Goal: Communication & Community: Answer question/provide support

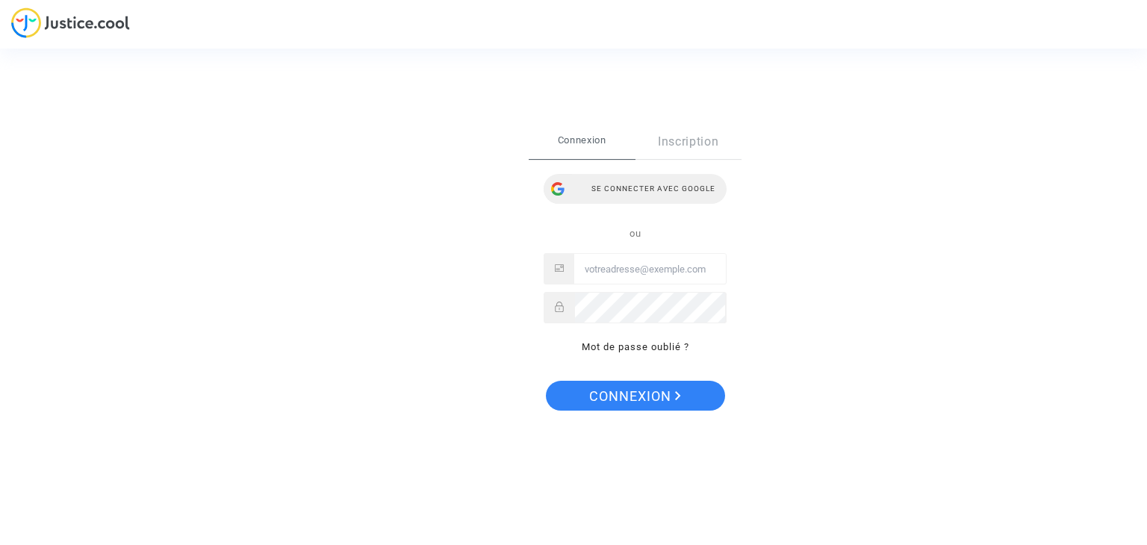
click at [632, 177] on div "Se connecter avec Google" at bounding box center [635, 189] width 183 height 30
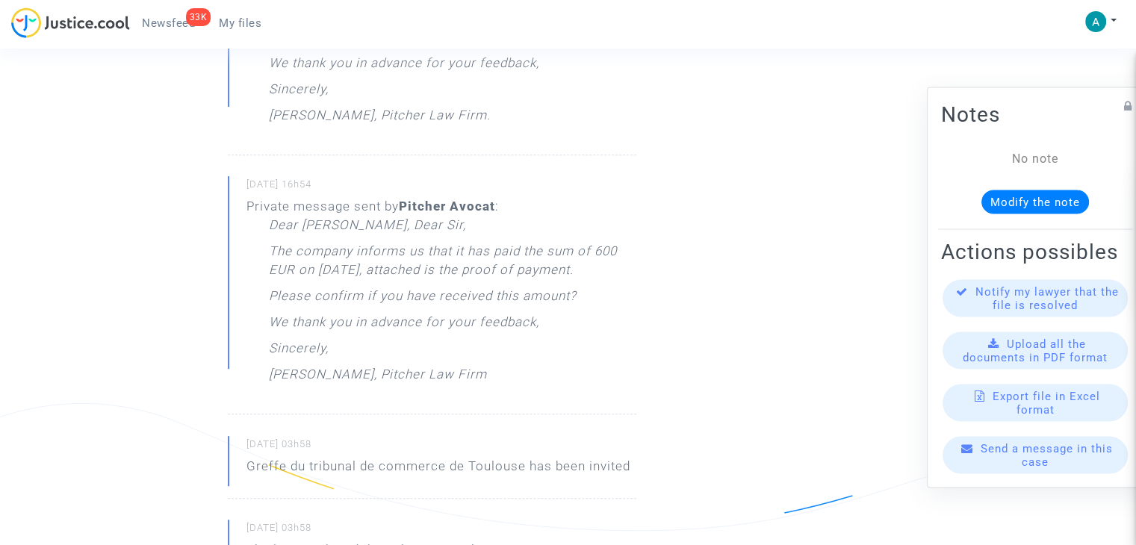
scroll to position [119, 0]
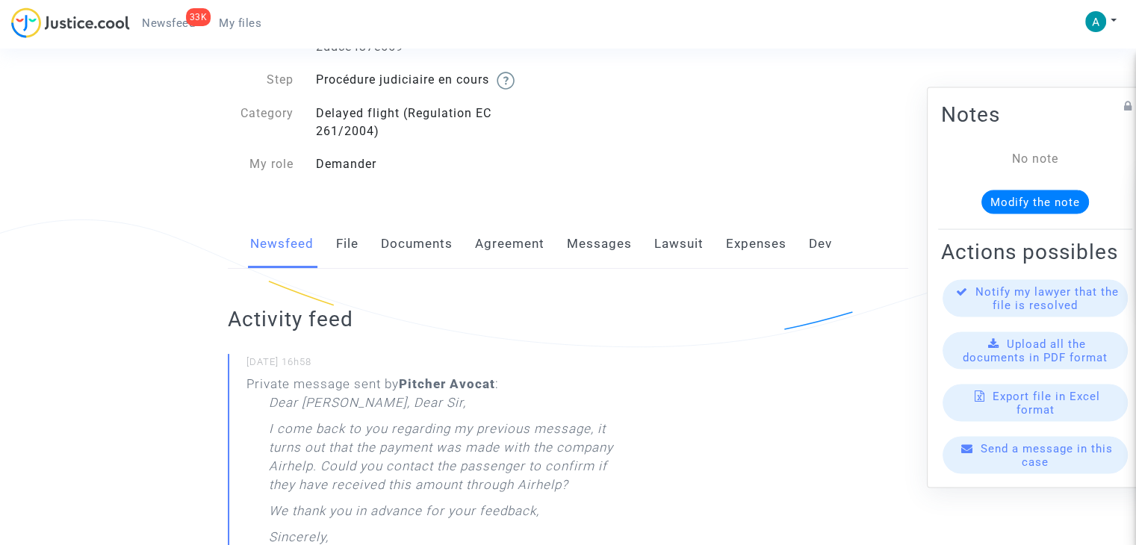
click at [596, 247] on link "Messages" at bounding box center [599, 244] width 65 height 49
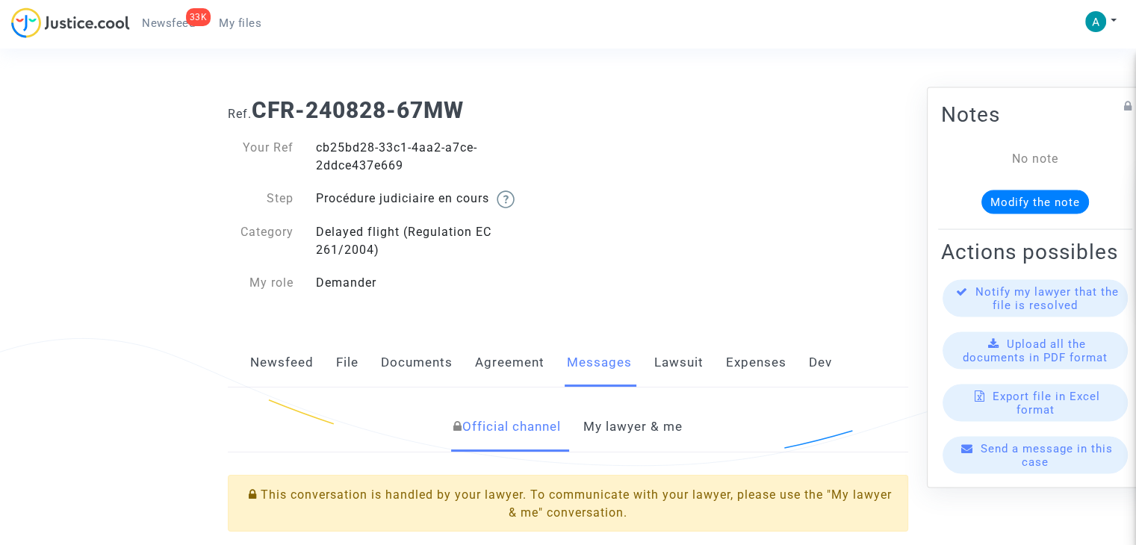
click at [1029, 469] on span "Send a message in this case" at bounding box center [1047, 455] width 132 height 27
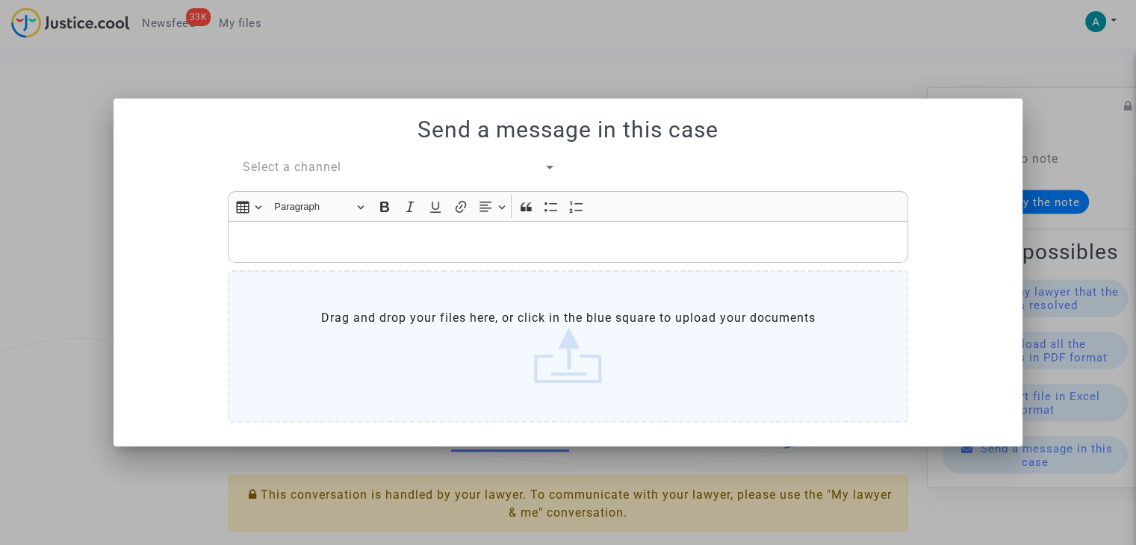
click at [318, 174] on span "Select a channel" at bounding box center [292, 167] width 99 height 14
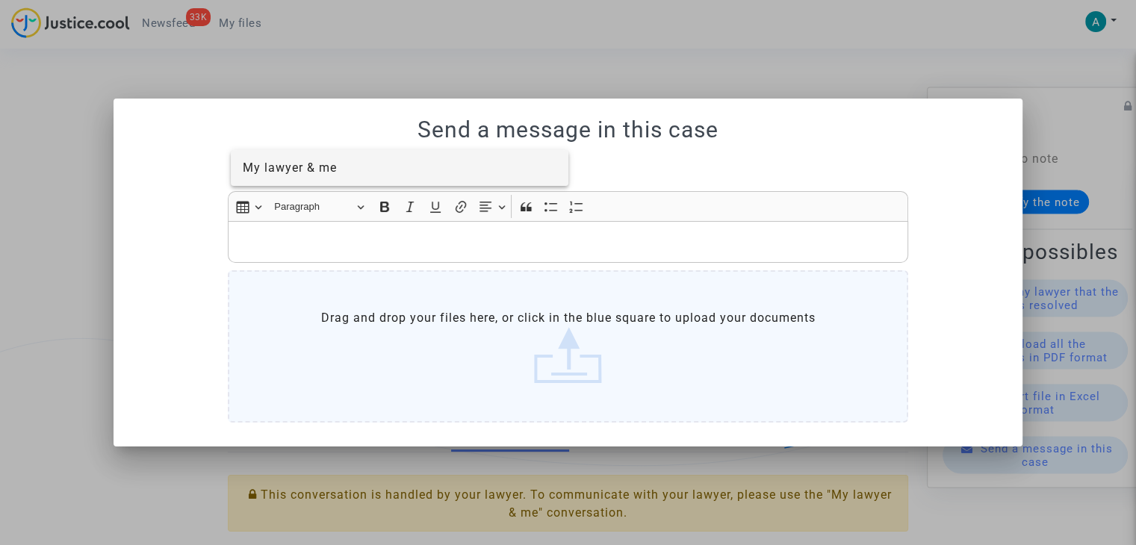
click at [311, 172] on span "My lawyer & me" at bounding box center [290, 168] width 94 height 14
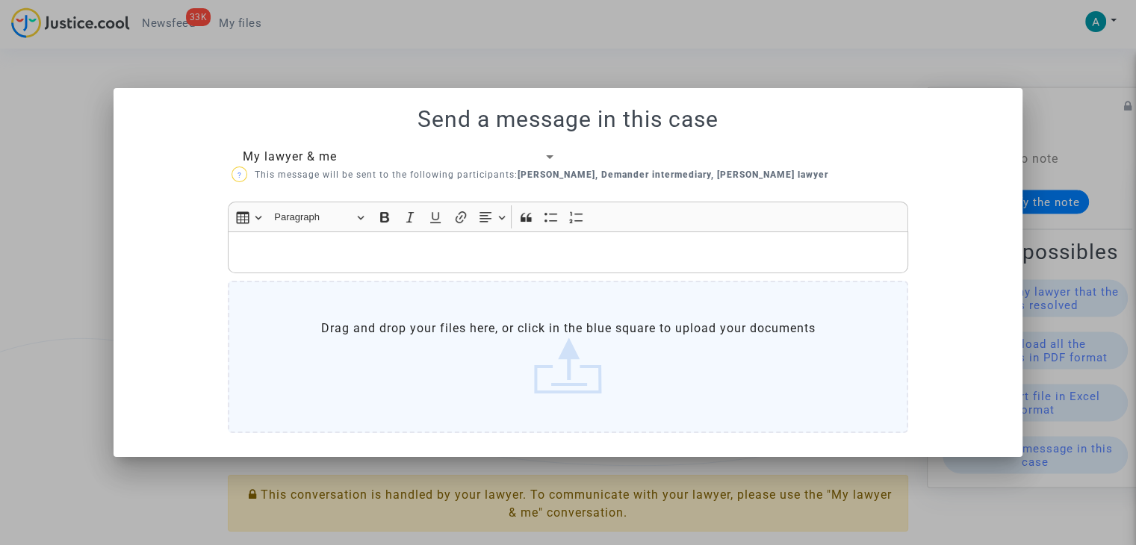
click at [282, 250] on p "Rich Text Editor, main" at bounding box center [568, 252] width 665 height 19
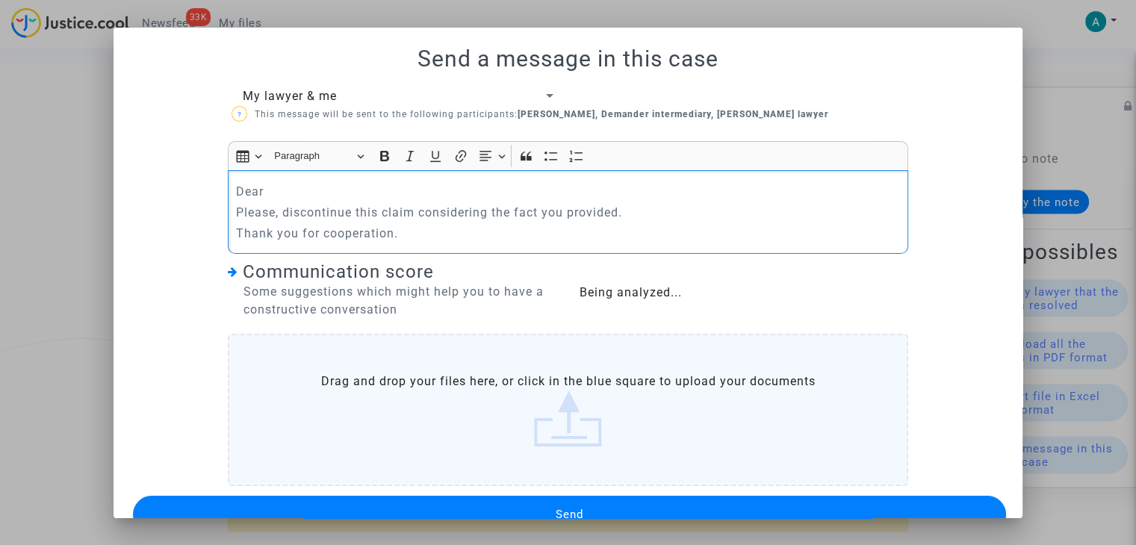
click at [273, 186] on p "Dear" at bounding box center [568, 191] width 665 height 19
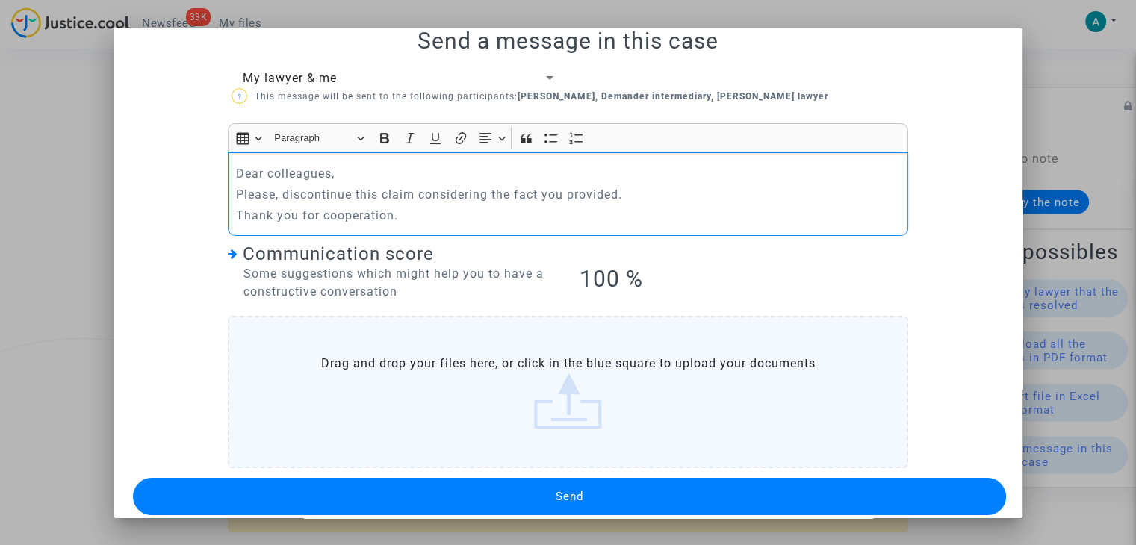
scroll to position [36, 0]
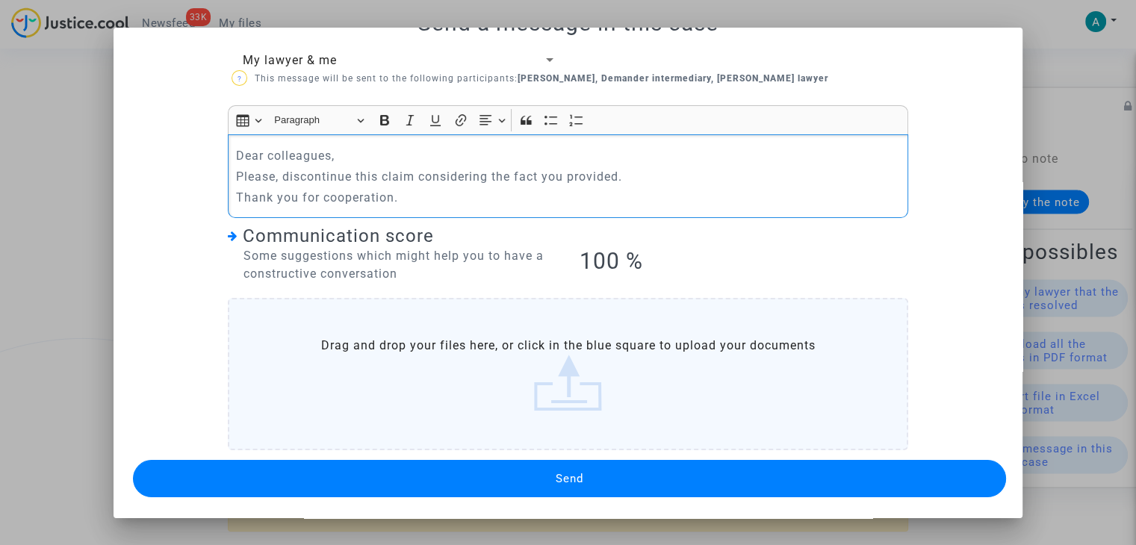
click at [616, 471] on button "Send" at bounding box center [569, 478] width 873 height 37
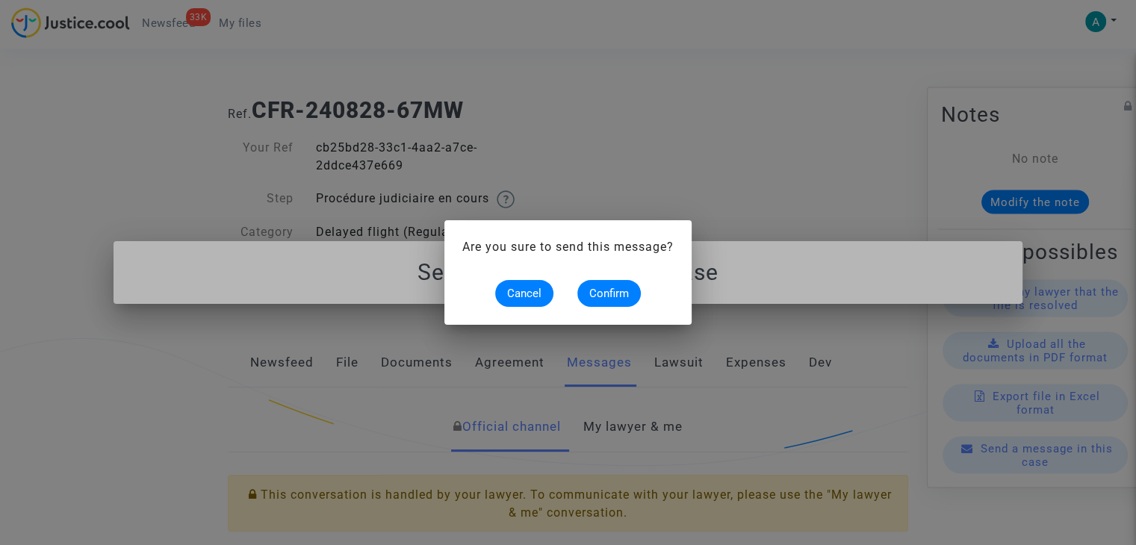
scroll to position [0, 0]
click at [609, 291] on span "Confirm" at bounding box center [609, 293] width 40 height 13
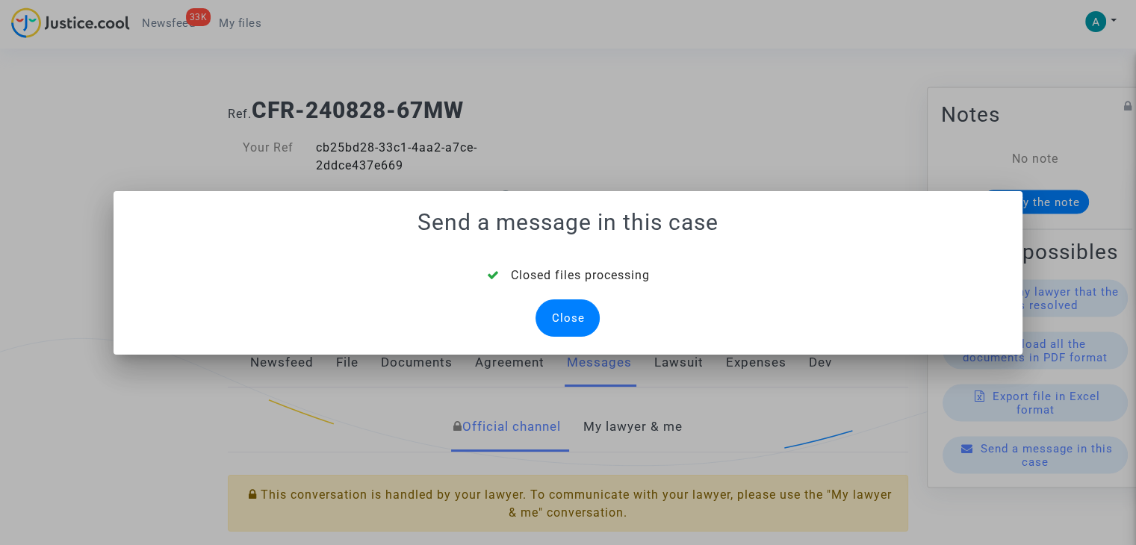
click at [571, 325] on div "Close" at bounding box center [568, 317] width 64 height 37
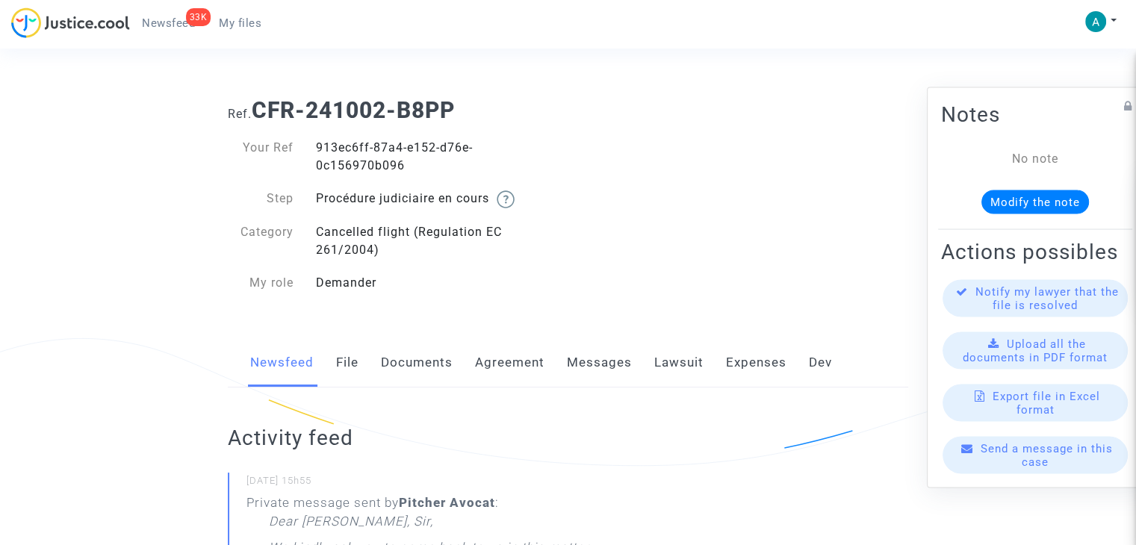
click at [1053, 469] on div "Send a message in this case" at bounding box center [1035, 455] width 185 height 37
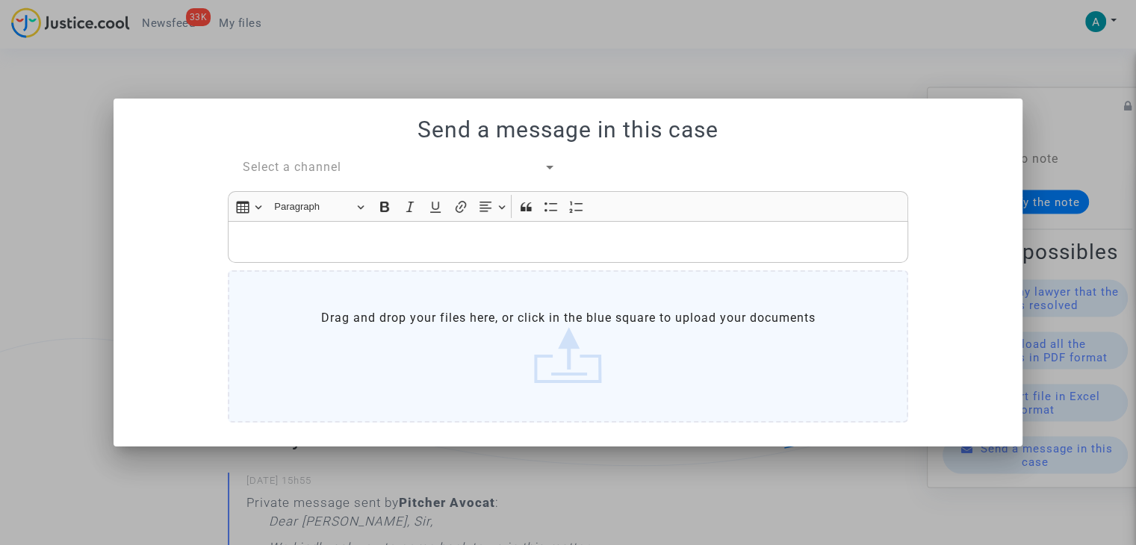
click at [299, 165] on span "Select a channel" at bounding box center [292, 167] width 99 height 14
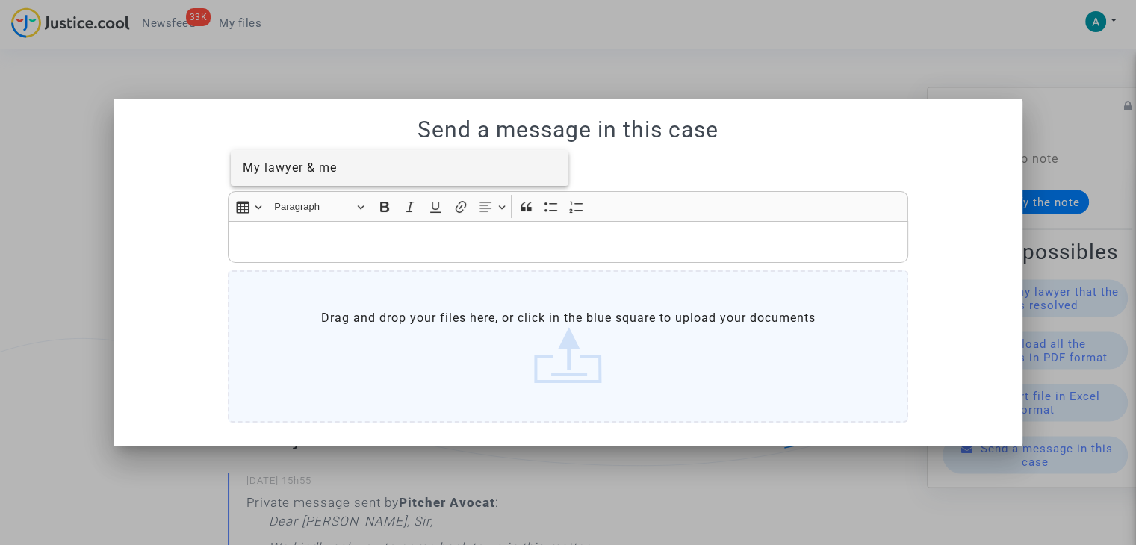
click at [313, 171] on span "My lawyer & me" at bounding box center [290, 168] width 94 height 14
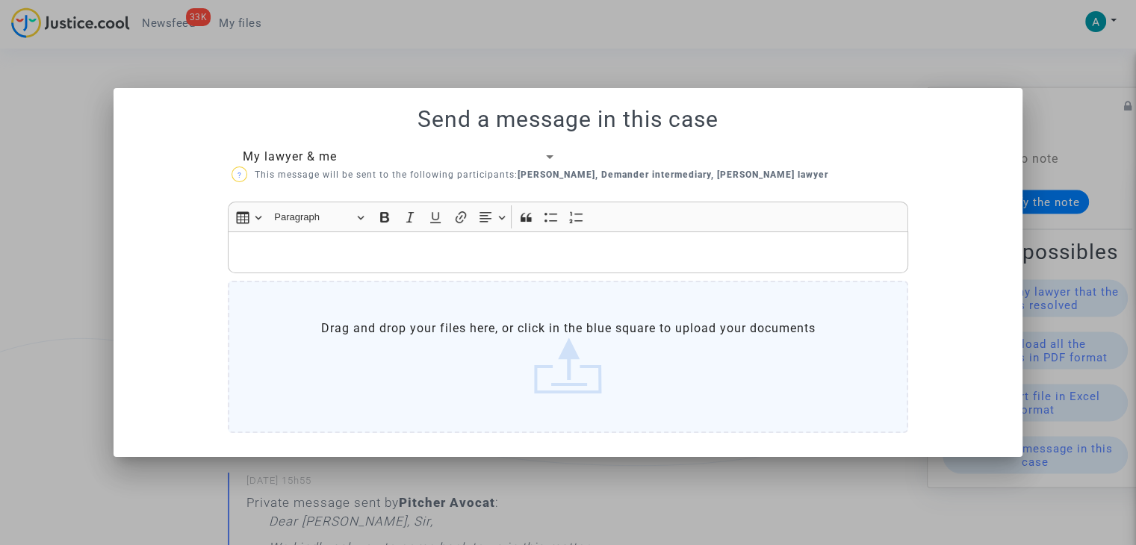
click at [296, 249] on p "Rich Text Editor, main" at bounding box center [568, 252] width 665 height 19
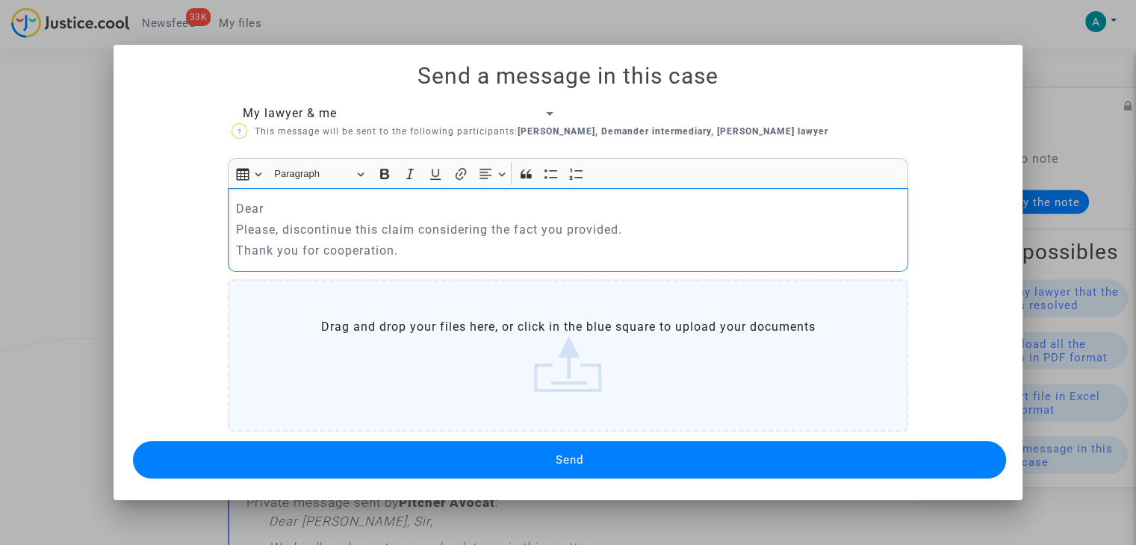
click at [282, 220] on p "Please, discontinue this claim considering the fact you provided." at bounding box center [568, 229] width 665 height 19
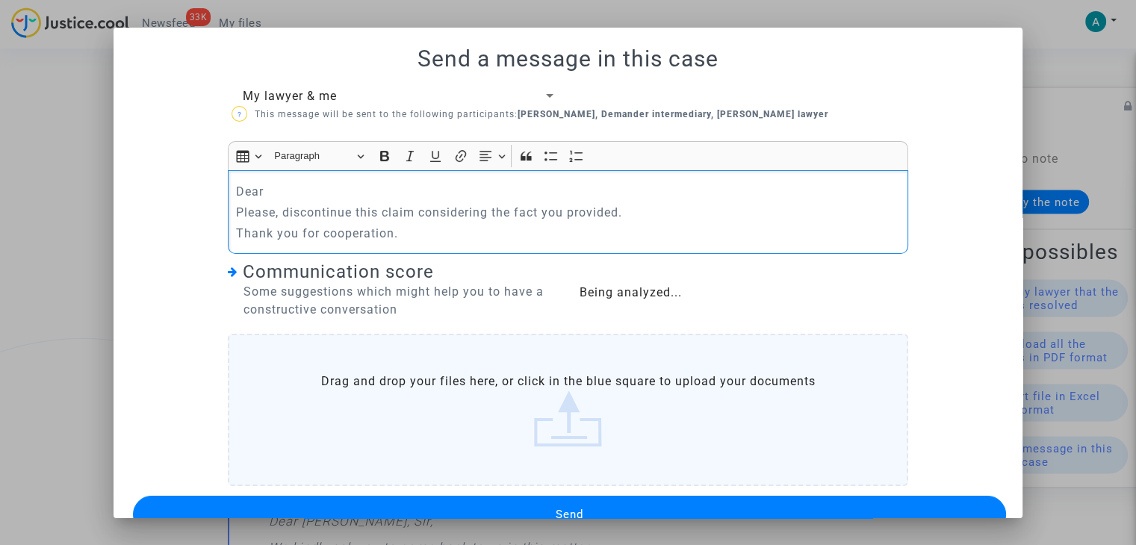
click at [283, 196] on p "Dear" at bounding box center [568, 191] width 665 height 19
click at [496, 515] on button "Send" at bounding box center [569, 514] width 873 height 37
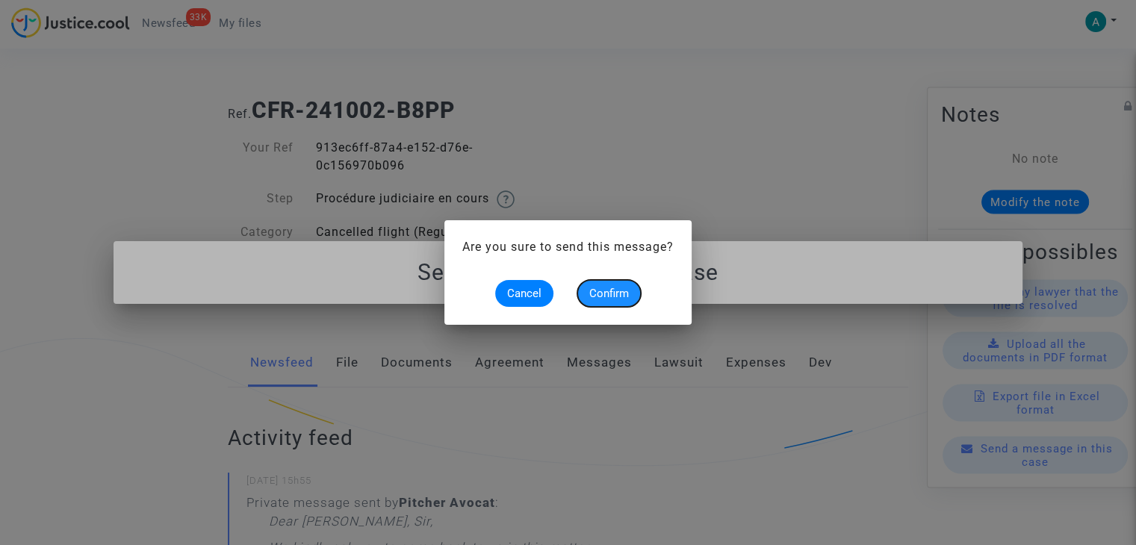
drag, startPoint x: 619, startPoint y: 291, endPoint x: 651, endPoint y: 283, distance: 33.0
click at [620, 291] on span "Confirm" at bounding box center [609, 293] width 40 height 13
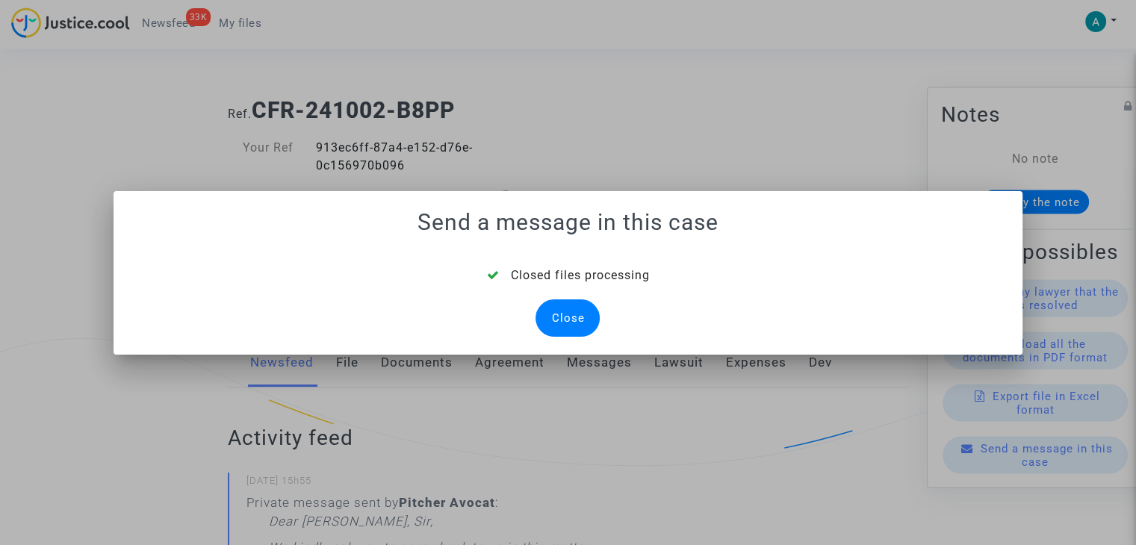
click at [584, 323] on div "Close" at bounding box center [568, 317] width 64 height 37
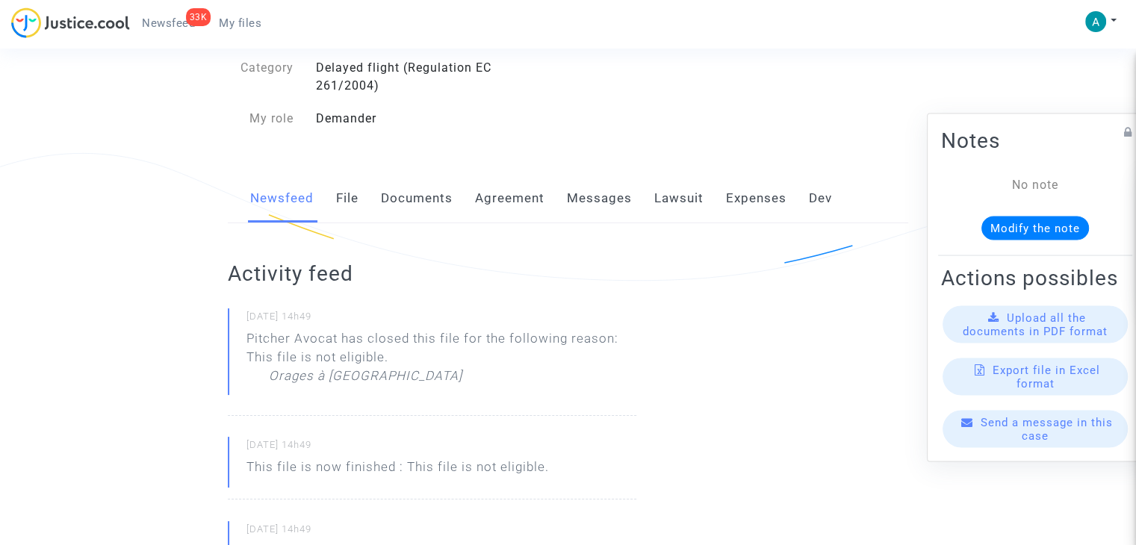
scroll to position [373, 0]
